Goal: Transaction & Acquisition: Purchase product/service

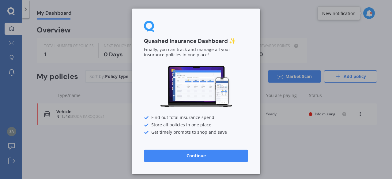
click at [196, 158] on button "Continue" at bounding box center [196, 156] width 104 height 12
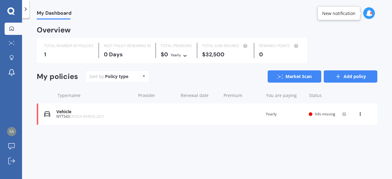
click at [346, 81] on link "Add policy" at bounding box center [351, 76] width 54 height 12
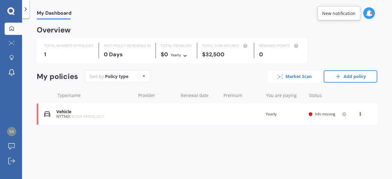
click at [297, 78] on link "Market Scan" at bounding box center [295, 76] width 54 height 12
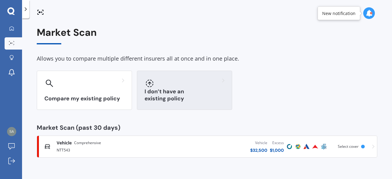
click at [150, 86] on icon at bounding box center [149, 83] width 7 height 7
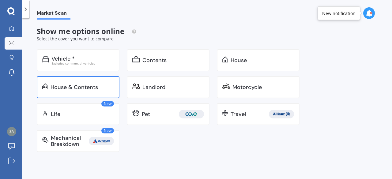
click at [73, 86] on div "House & Contents" at bounding box center [74, 87] width 47 height 6
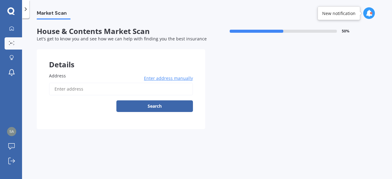
click at [60, 86] on input "Address" at bounding box center [121, 89] width 144 height 13
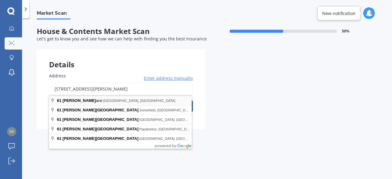
type input "[STREET_ADDRESS][PERSON_NAME]"
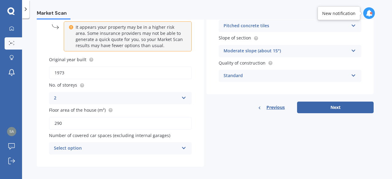
scroll to position [80, 0]
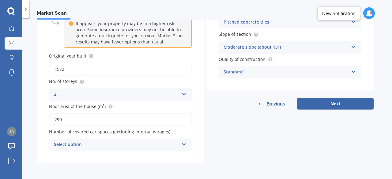
click at [184, 145] on icon at bounding box center [183, 143] width 5 height 4
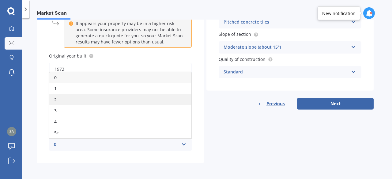
click at [58, 99] on div "2" at bounding box center [120, 99] width 142 height 11
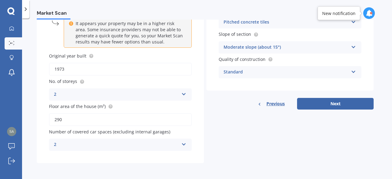
click at [183, 146] on icon at bounding box center [183, 143] width 5 height 4
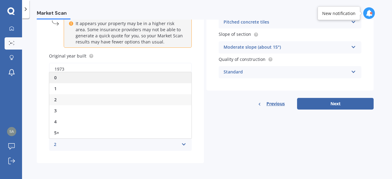
click at [58, 78] on div "0" at bounding box center [120, 77] width 142 height 11
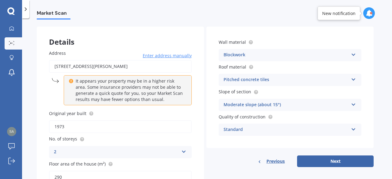
scroll to position [22, 0]
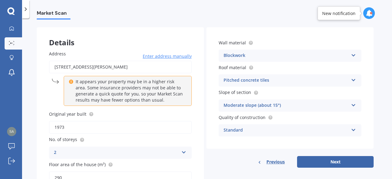
click at [231, 43] on span "Wall material" at bounding box center [232, 43] width 27 height 6
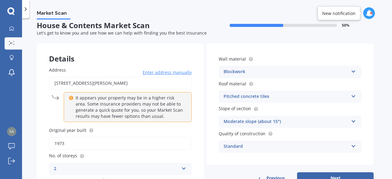
scroll to position [0, 0]
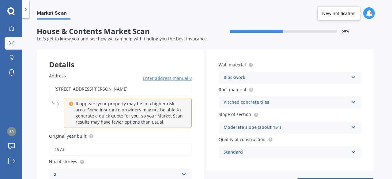
click at [259, 103] on div "Pitched concrete tiles" at bounding box center [286, 102] width 125 height 7
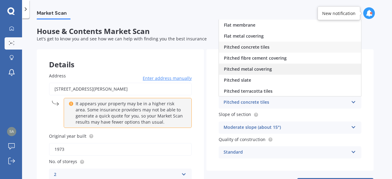
click at [257, 71] on span "Pitched metal covering" at bounding box center [248, 69] width 48 height 6
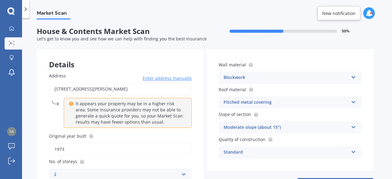
click at [354, 103] on icon at bounding box center [353, 101] width 5 height 4
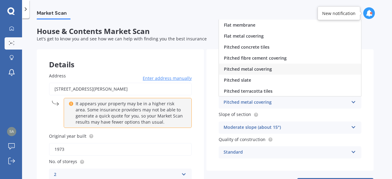
click at [236, 118] on span "Slope of section" at bounding box center [235, 115] width 32 height 6
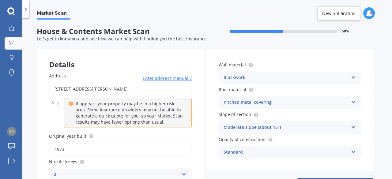
click at [352, 128] on icon at bounding box center [353, 126] width 5 height 4
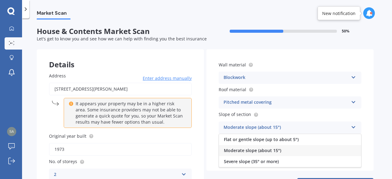
click at [264, 152] on span "Moderate slope (about 15°)" at bounding box center [252, 151] width 57 height 6
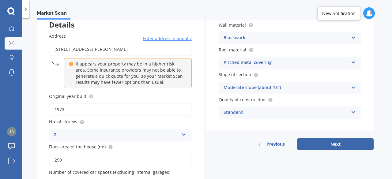
scroll to position [40, 0]
click at [336, 146] on button "Next" at bounding box center [335, 145] width 77 height 12
select select "14"
select select "09"
select select "1964"
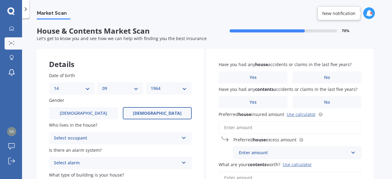
scroll to position [0, 0]
click at [186, 139] on icon at bounding box center [183, 137] width 5 height 4
click at [67, 150] on span "Owner" at bounding box center [61, 151] width 14 height 6
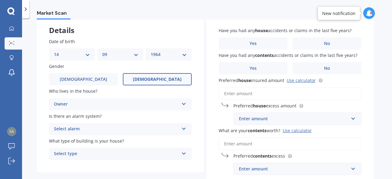
scroll to position [35, 0]
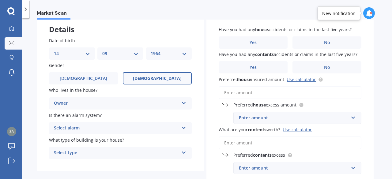
click at [185, 129] on icon at bounding box center [183, 127] width 5 height 4
click at [60, 165] on span "No" at bounding box center [57, 162] width 6 height 6
click at [183, 155] on div "Select type Freestanding Multi-unit (in a block of 6 or less) Multi-unit (in a …" at bounding box center [120, 153] width 143 height 12
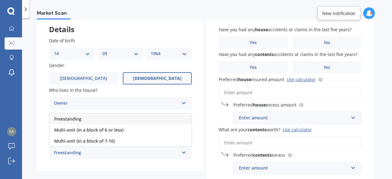
click at [75, 119] on span "Freestanding" at bounding box center [67, 119] width 27 height 6
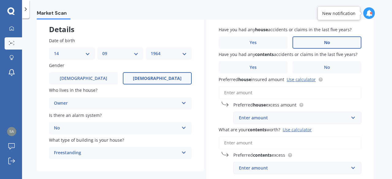
click at [326, 46] on label "No" at bounding box center [327, 42] width 69 height 12
click at [0, 0] on input "No" at bounding box center [0, 0] width 0 height 0
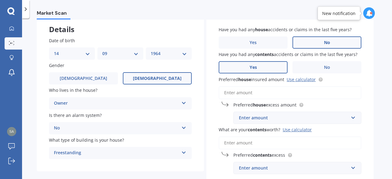
click at [252, 70] on span "Yes" at bounding box center [253, 67] width 7 height 5
click at [0, 0] on input "Yes" at bounding box center [0, 0] width 0 height 0
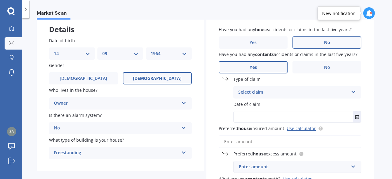
click at [353, 93] on icon at bounding box center [353, 91] width 5 height 4
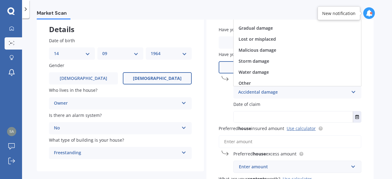
scroll to position [44, 0]
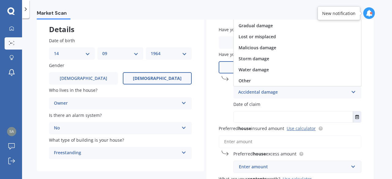
click at [243, 82] on span "Other" at bounding box center [245, 81] width 12 height 6
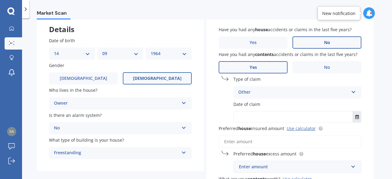
click at [356, 120] on button "Select date" at bounding box center [357, 117] width 8 height 11
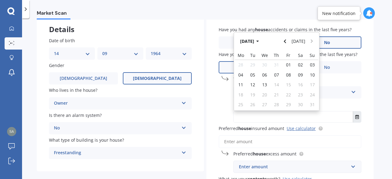
click at [259, 42] on icon "button" at bounding box center [257, 42] width 2 height 2
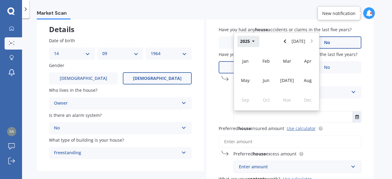
click at [253, 42] on icon "button" at bounding box center [253, 42] width 2 height 2
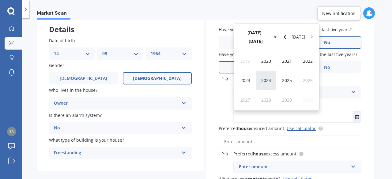
click at [268, 81] on span "2024" at bounding box center [266, 81] width 10 height 6
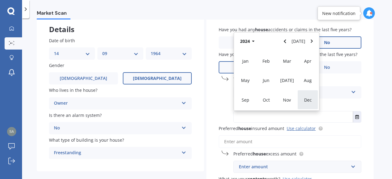
click at [308, 101] on span "Dec" at bounding box center [308, 100] width 8 height 6
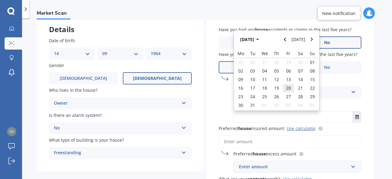
click at [287, 93] on div "20" at bounding box center [289, 88] width 12 height 9
type input "[DATE]"
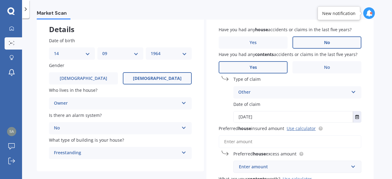
click at [234, 143] on input "Preferred house insured amount Use calculator" at bounding box center [290, 141] width 143 height 13
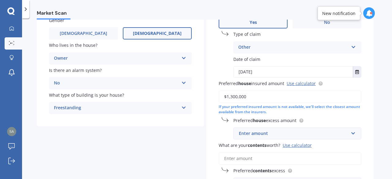
scroll to position [96, 0]
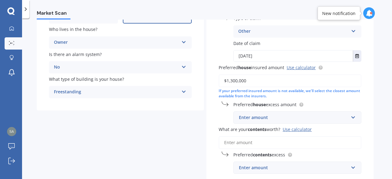
type input "$1,300,000"
click at [351, 120] on input "text" at bounding box center [295, 118] width 123 height 12
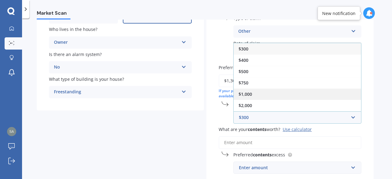
click at [249, 97] on div "$1,000" at bounding box center [297, 94] width 127 height 11
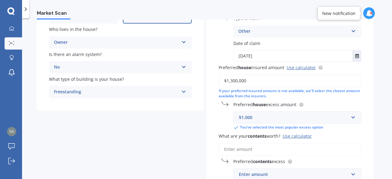
click at [228, 152] on input "What are your contents worth? Use calculator" at bounding box center [290, 149] width 143 height 13
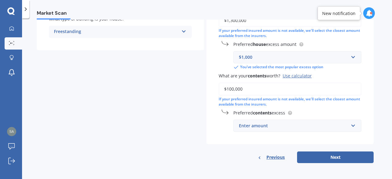
scroll to position [157, 0]
type input "$100,000"
click at [281, 116] on span "Preferred contents excess" at bounding box center [260, 113] width 52 height 6
click at [265, 127] on div "Enter amount" at bounding box center [294, 126] width 110 height 7
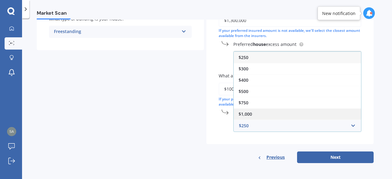
click at [247, 115] on span "$1,000" at bounding box center [245, 114] width 13 height 6
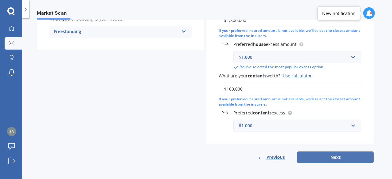
click at [336, 159] on button "Next" at bounding box center [335, 158] width 77 height 12
select select "14"
select select "09"
select select "1964"
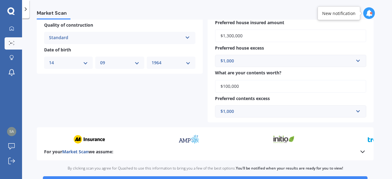
scroll to position [281, 0]
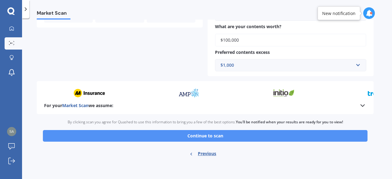
click at [205, 137] on button "Continue to scan" at bounding box center [205, 136] width 325 height 12
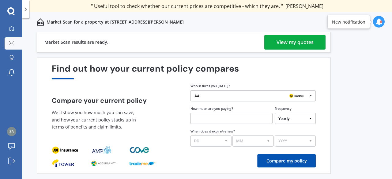
click at [202, 121] on input "text" at bounding box center [232, 118] width 82 height 11
type input "$397.37"
click at [305, 120] on select "Yearly Six-Monthly Quarterly Monthly Fortnightly Weekly One-Off" at bounding box center [295, 118] width 41 height 11
select select "Monthly"
click at [275, 113] on select "Yearly Six-Monthly Quarterly Monthly Fortnightly Weekly One-Off" at bounding box center [295, 118] width 41 height 11
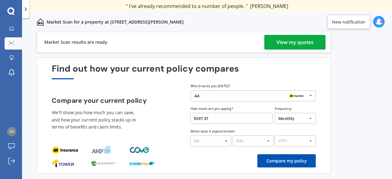
click at [226, 142] on select "DD 01 02 03 04 05 06 07 08 09 10 11 12 13 14 15 16 17 18 19 20 21 22 23 24 25 2…" at bounding box center [211, 141] width 41 height 11
select select "01"
click at [191, 136] on select "DD 01 02 03 04 05 06 07 08 09 10 11 12 13 14 15 16 17 18 19 20 21 22 23 24 25 2…" at bounding box center [211, 141] width 41 height 11
click at [267, 144] on select "MM 01 02 03 04 05 06 07 08 09 10 11 12" at bounding box center [253, 141] width 41 height 11
select select "09"
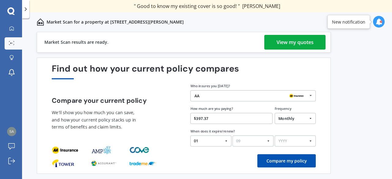
click at [233, 136] on select "MM 01 02 03 04 05 06 07 08 09 10 11 12" at bounding box center [253, 141] width 41 height 11
click at [285, 140] on select "YYYY 2026 2025 2024" at bounding box center [295, 141] width 41 height 11
select select "2026"
click at [275, 136] on select "YYYY 2026 2025 2024" at bounding box center [295, 141] width 41 height 11
click at [291, 161] on button "Compare my policy" at bounding box center [286, 160] width 59 height 13
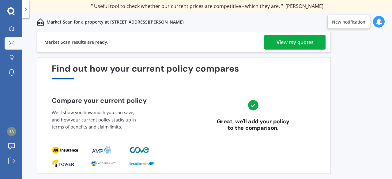
click at [299, 45] on div "View my quotes" at bounding box center [295, 42] width 37 height 15
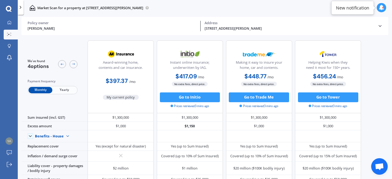
click at [69, 91] on span "Yearly" at bounding box center [64, 90] width 24 height 6
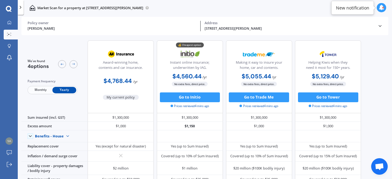
click at [41, 90] on span "Monthly" at bounding box center [40, 90] width 24 height 6
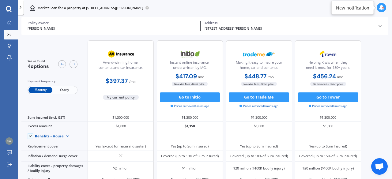
click at [357, 10] on div "New notification" at bounding box center [352, 8] width 33 height 6
click at [384, 10] on icon at bounding box center [382, 8] width 6 height 6
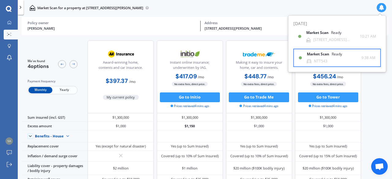
click at [318, 58] on div "Market Scan Ready" at bounding box center [328, 55] width 43 height 7
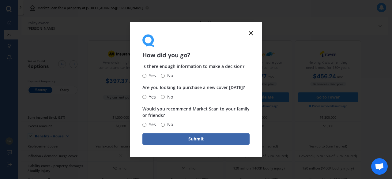
click at [144, 76] on input "Yes" at bounding box center [144, 76] width 4 height 4
radio input "true"
click at [145, 98] on input "Yes" at bounding box center [144, 97] width 4 height 4
radio input "true"
click at [146, 125] on input "Yes" at bounding box center [144, 125] width 4 height 4
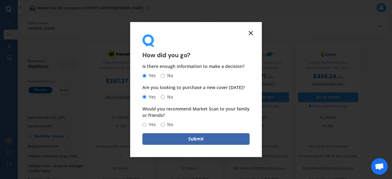
radio input "true"
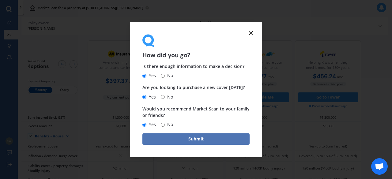
click at [197, 139] on button "Submit" at bounding box center [195, 139] width 107 height 12
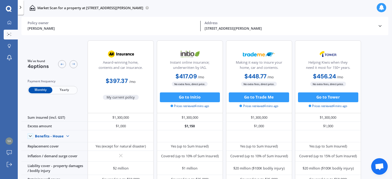
click at [20, 7] on icon at bounding box center [20, 7] width 5 height 5
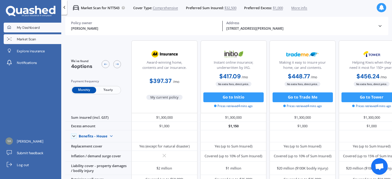
click at [19, 28] on span "My Dashboard" at bounding box center [28, 27] width 23 height 5
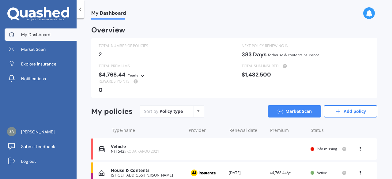
click at [317, 151] on span "Info missing" at bounding box center [327, 148] width 21 height 5
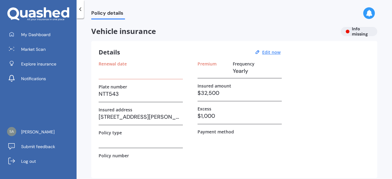
click at [108, 77] on div "Renewal date" at bounding box center [141, 70] width 84 height 18
click at [105, 74] on h3 at bounding box center [141, 70] width 84 height 9
click at [116, 74] on h3 at bounding box center [141, 70] width 84 height 9
click at [116, 66] on label "Renewal date" at bounding box center [113, 63] width 28 height 5
click at [109, 76] on div "Renewal date" at bounding box center [141, 70] width 84 height 18
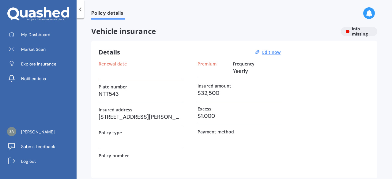
click at [113, 77] on div "Renewal date" at bounding box center [141, 70] width 84 height 18
click at [117, 72] on h3 at bounding box center [141, 70] width 84 height 9
click at [356, 33] on div "Vehicle insurance Info missing" at bounding box center [234, 31] width 286 height 9
click at [272, 51] on u "Edit now" at bounding box center [271, 52] width 18 height 6
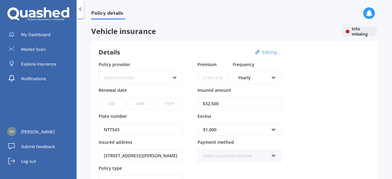
click at [175, 78] on icon at bounding box center [174, 76] width 5 height 4
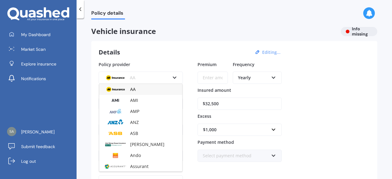
click at [190, 32] on span "Vehicle insurance" at bounding box center [213, 31] width 245 height 9
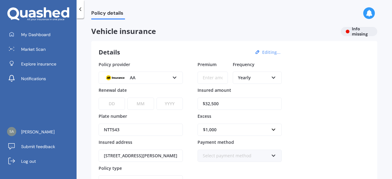
click at [113, 104] on select "DD 01 02 03 04 05 06 07 08 09 10 11 12 13 14 15 16 17 18 19 20 21 22 23 24 25 2…" at bounding box center [112, 104] width 26 height 12
click at [155, 53] on div "Details Editing..." at bounding box center [191, 52] width 184 height 8
click at [175, 77] on icon at bounding box center [174, 76] width 5 height 4
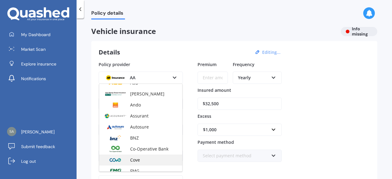
scroll to position [50, 0]
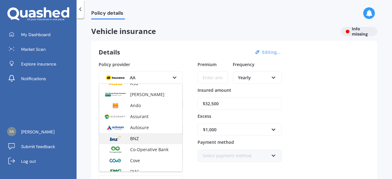
click at [134, 138] on span "BNZ" at bounding box center [134, 139] width 9 height 6
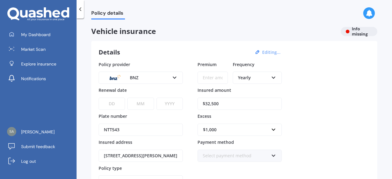
click at [112, 103] on select "DD 01 02 03 04 05 06 07 08 09 10 11 12 13 14 15 16 17 18 19 20 21 22 23 24 25 2…" at bounding box center [112, 104] width 26 height 12
select select "21"
click at [99, 98] on select "DD 01 02 03 04 05 06 07 08 09 10 11 12 13 14 15 16 17 18 19 20 21 22 23 24 25 2…" at bounding box center [112, 104] width 26 height 12
click at [144, 105] on select "MM 01 02 03 04 05 06 07 08 09 10 11 12" at bounding box center [140, 104] width 26 height 12
select select "08"
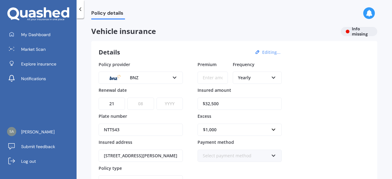
click at [127, 98] on select "MM 01 02 03 04 05 06 07 08 09 10 11 12" at bounding box center [140, 104] width 26 height 12
click at [171, 106] on select "YYYY 2027 2026 2025 2024 2023 2022 2021 2020 2019 2018 2017 2016 2015 2014 2013…" at bounding box center [170, 104] width 26 height 12
select select "2025"
click at [157, 98] on select "YYYY 2027 2026 2025 2024 2023 2022 2021 2020 2019 2018 2017 2016 2015 2014 2013…" at bounding box center [170, 104] width 26 height 12
click at [274, 77] on icon at bounding box center [273, 76] width 5 height 4
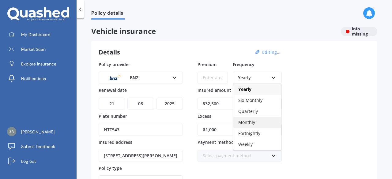
click at [249, 124] on span "Monthly" at bounding box center [246, 123] width 17 height 6
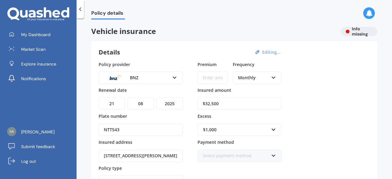
click at [274, 79] on icon at bounding box center [273, 76] width 5 height 4
click at [248, 90] on span "Yearly" at bounding box center [244, 89] width 13 height 6
click at [275, 156] on icon at bounding box center [273, 155] width 5 height 4
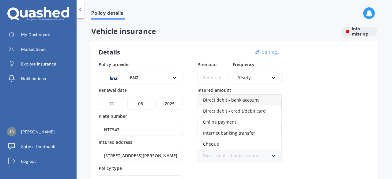
click at [275, 79] on icon at bounding box center [273, 76] width 5 height 4
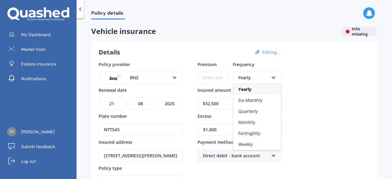
click at [248, 134] on span "Fortnightly" at bounding box center [249, 134] width 22 height 6
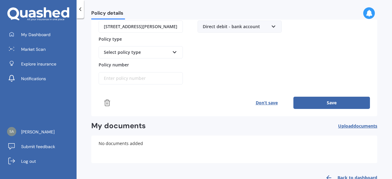
scroll to position [129, 0]
click at [333, 105] on button "Save" at bounding box center [332, 103] width 77 height 12
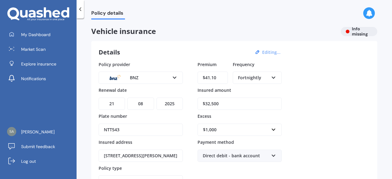
type input "$41.11"
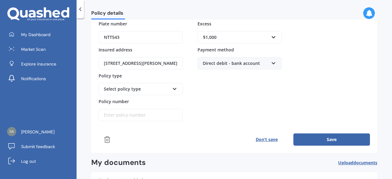
click at [331, 138] on button "Save" at bounding box center [332, 140] width 77 height 12
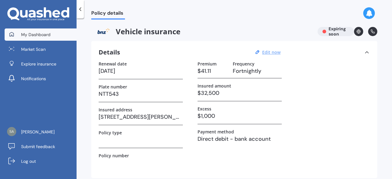
click at [37, 38] on link "My Dashboard" at bounding box center [41, 34] width 72 height 12
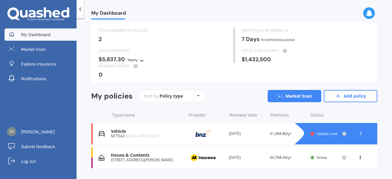
scroll to position [30, 0]
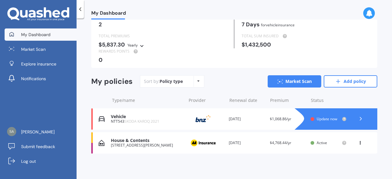
click at [324, 119] on span "Update now" at bounding box center [327, 118] width 21 height 5
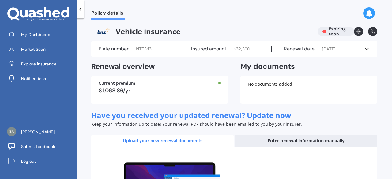
click at [304, 141] on div "Enter renewal information manually" at bounding box center [306, 141] width 142 height 12
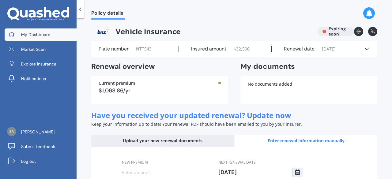
click at [39, 34] on span "My Dashboard" at bounding box center [35, 35] width 29 height 6
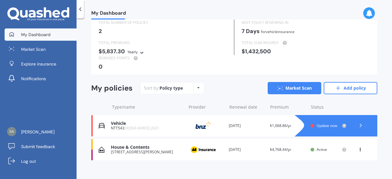
scroll to position [30, 0]
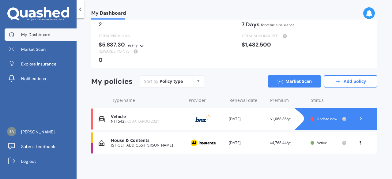
click at [358, 120] on icon at bounding box center [361, 119] width 6 height 6
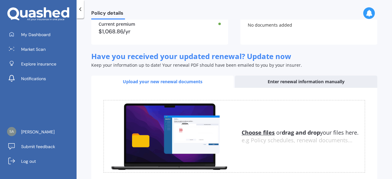
scroll to position [55, 0]
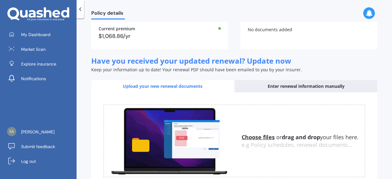
click at [162, 89] on div "Upload your new renewal documents" at bounding box center [162, 86] width 142 height 12
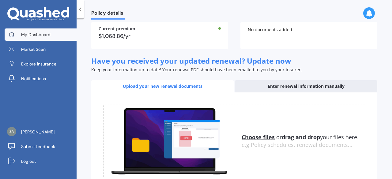
click at [42, 36] on span "My Dashboard" at bounding box center [35, 35] width 29 height 6
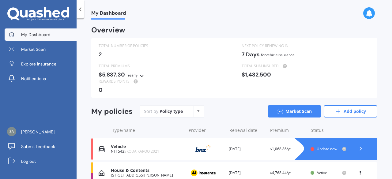
click at [109, 148] on div "Vehicle NTT543 SKODA KAROQ 2021 Provider Renewal date [DATE] Premium $1,068.86/…" at bounding box center [234, 149] width 286 height 21
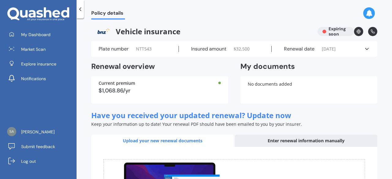
click at [366, 49] on polyline at bounding box center [367, 49] width 3 height 2
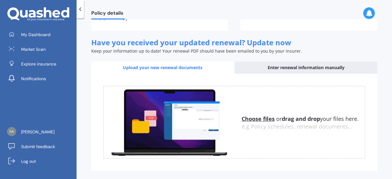
scroll to position [197, 0]
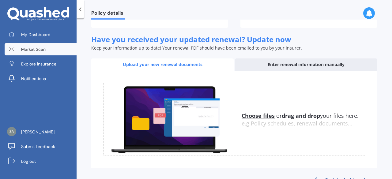
click at [33, 50] on span "Market Scan" at bounding box center [33, 49] width 25 height 6
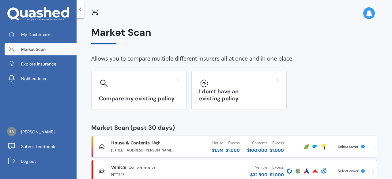
click at [356, 174] on div "Vehicle Comprehensive NTT543 Vehicle $ 32,500 Excess $ 1,000 Scanned 54 minutes…" at bounding box center [234, 171] width 281 height 18
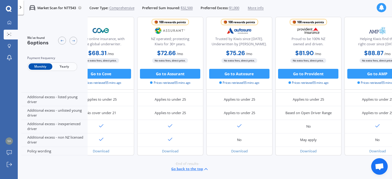
scroll to position [302, 0]
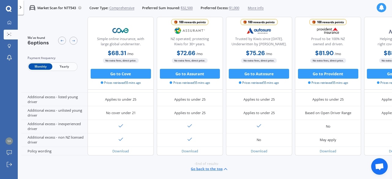
click at [68, 68] on span "Yearly" at bounding box center [64, 67] width 24 height 6
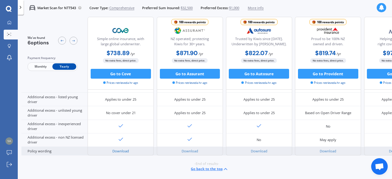
click at [118, 150] on link "Download" at bounding box center [120, 151] width 17 height 5
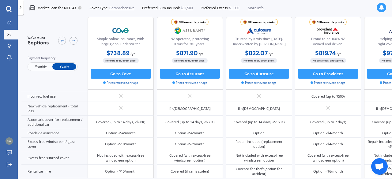
scroll to position [167, 0]
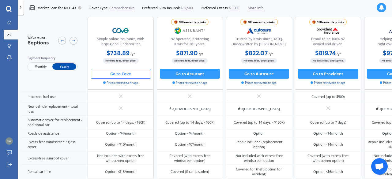
click at [117, 72] on button "Go to Cove" at bounding box center [121, 74] width 60 height 10
